Goal: Check status: Check status

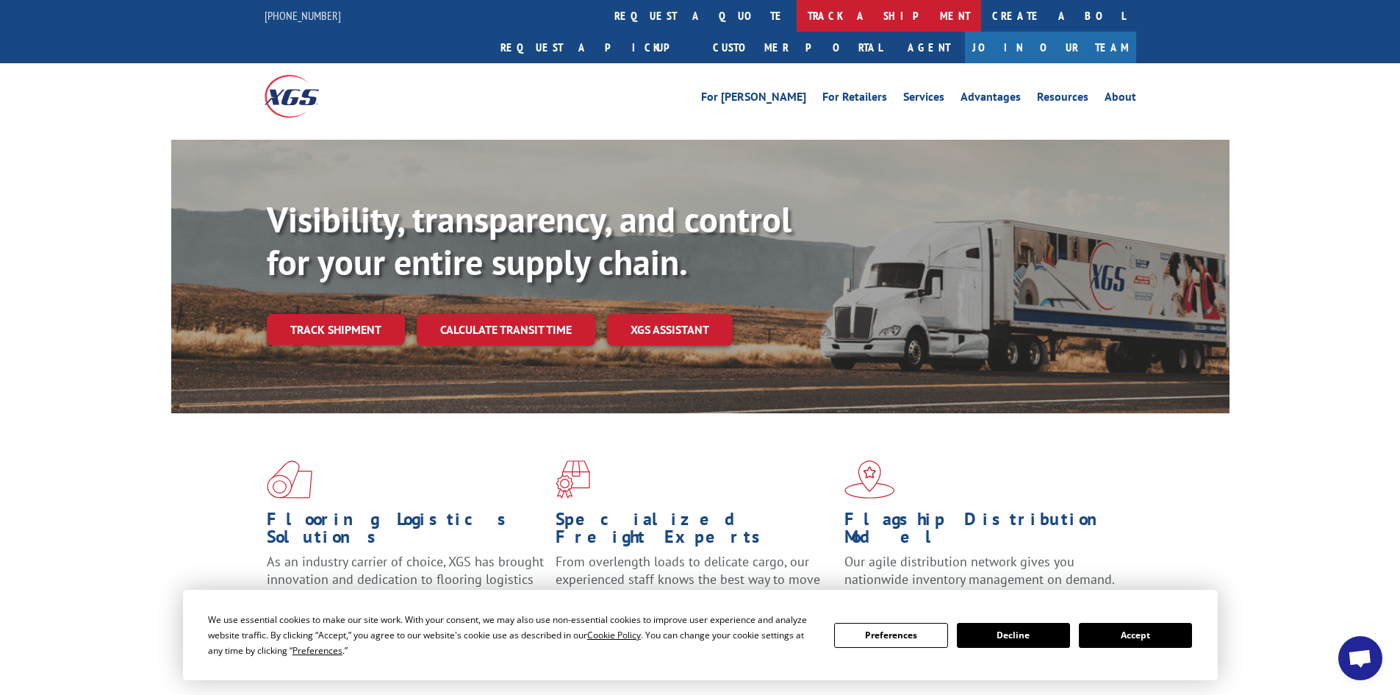
click at [797, 11] on link "track a shipment" at bounding box center [889, 16] width 185 height 32
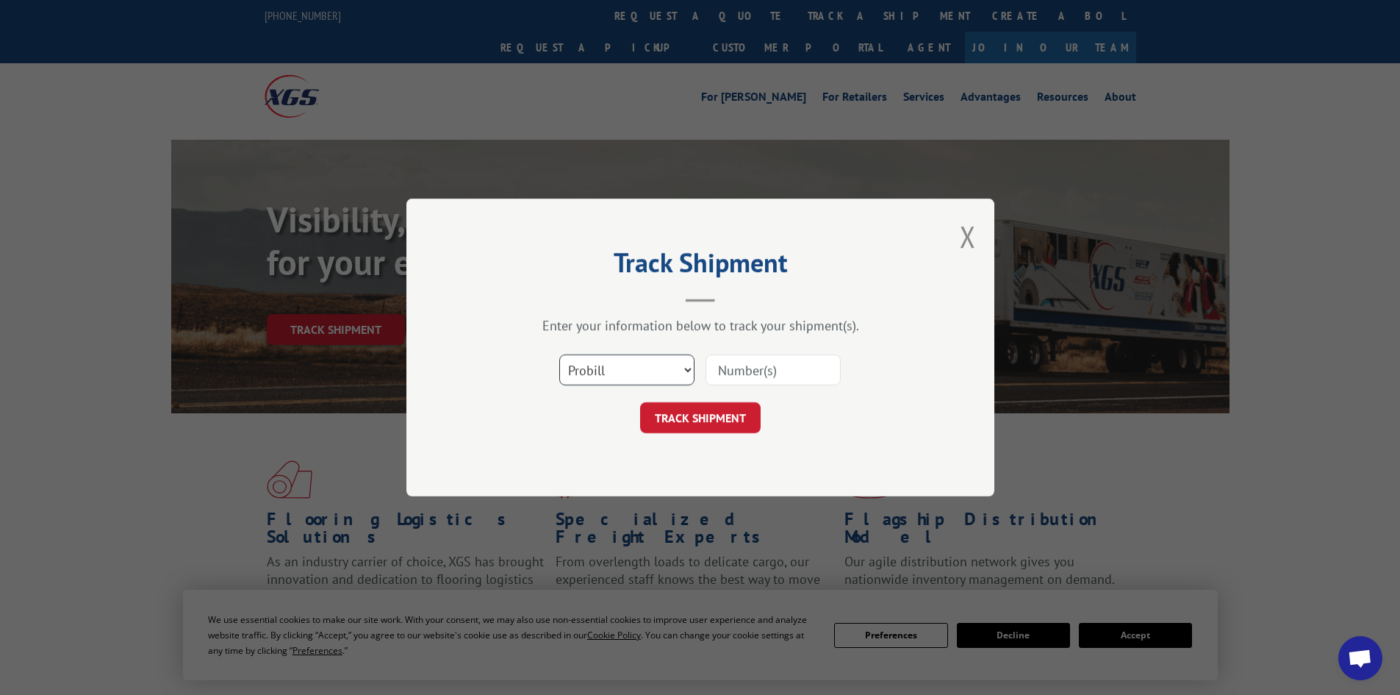
click at [643, 372] on select "Select category... Probill BOL PO" at bounding box center [626, 369] width 135 height 31
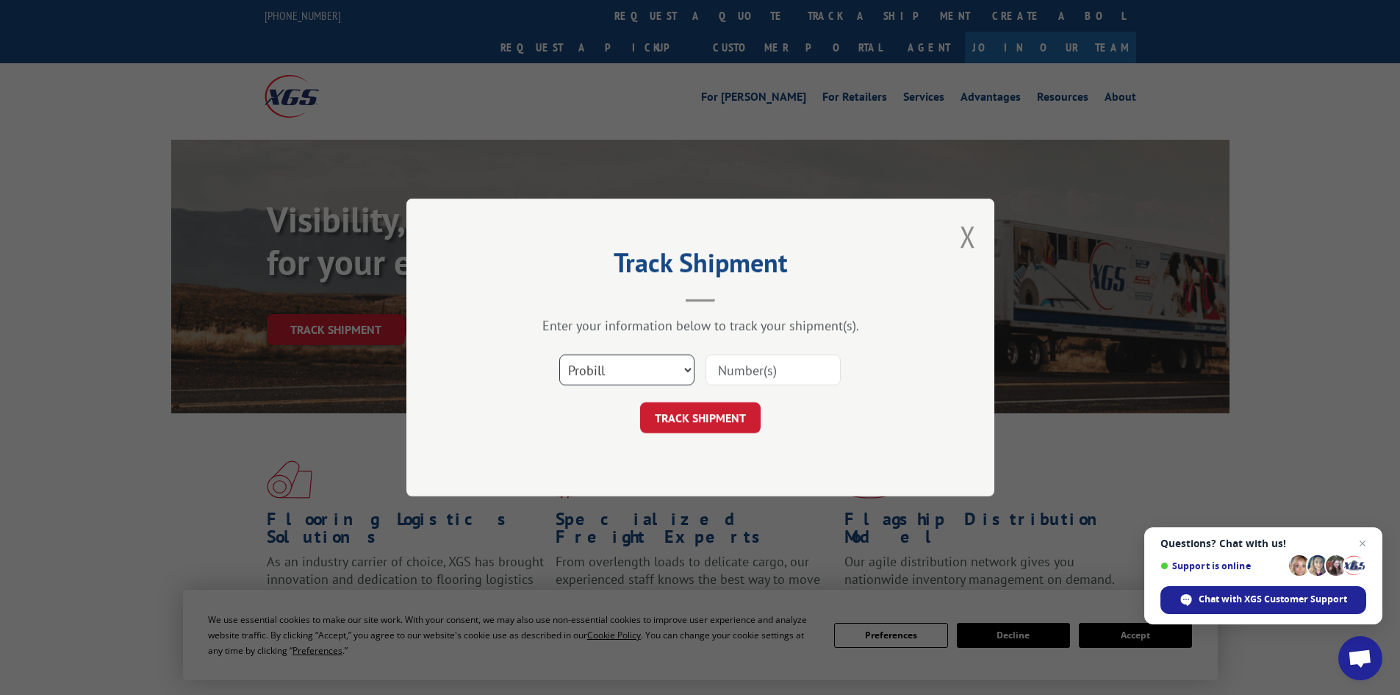
select select "po"
click at [559, 354] on select "Select category... Probill BOL PO" at bounding box center [626, 369] width 135 height 31
click at [1363, 543] on span "Close chat" at bounding box center [1363, 543] width 18 height 18
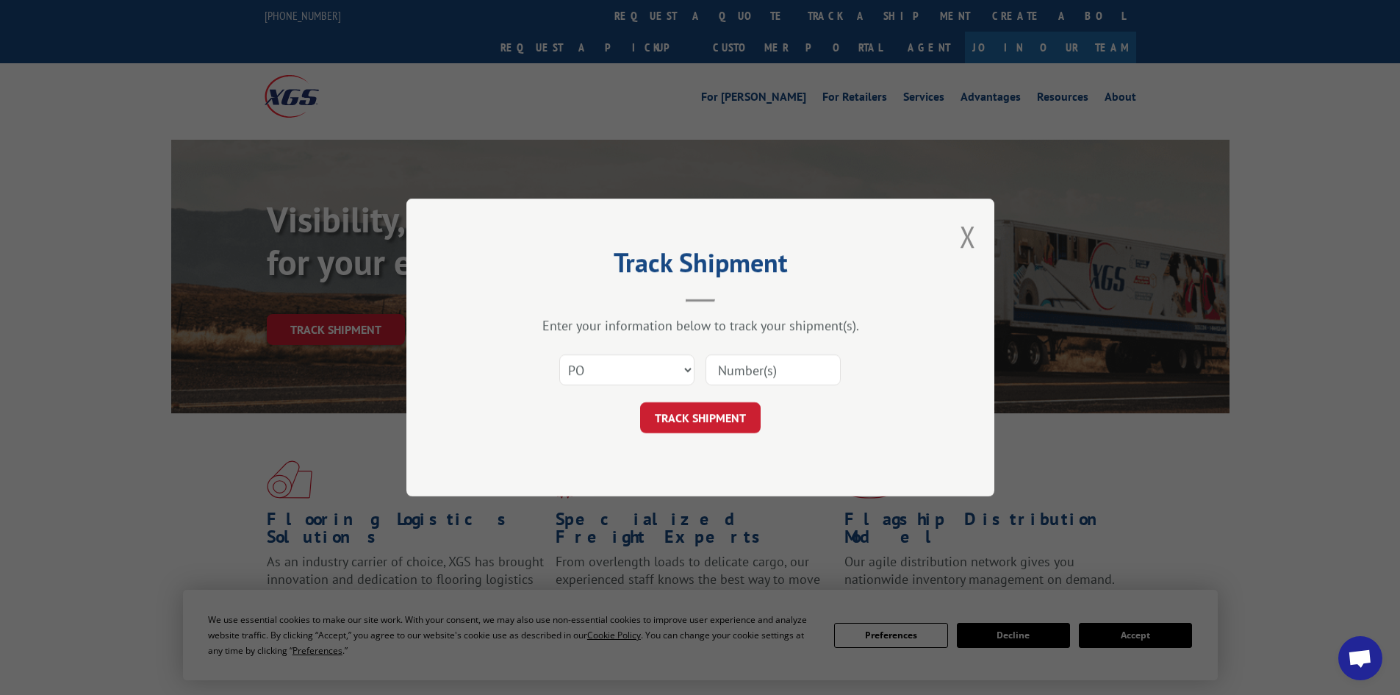
click at [751, 364] on input at bounding box center [773, 369] width 135 height 31
type input "52534247"
click button "TRACK SHIPMENT" at bounding box center [700, 417] width 121 height 31
